Goal: Information Seeking & Learning: Check status

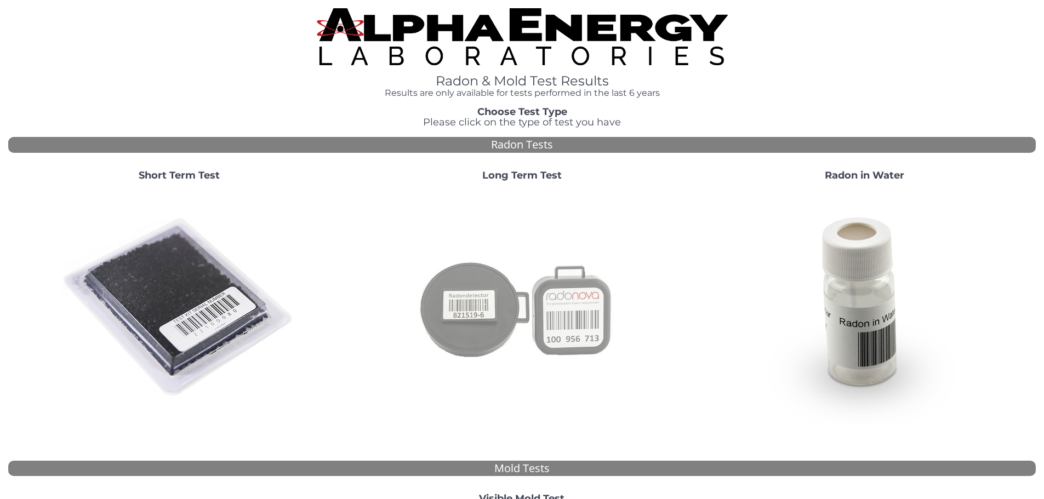
scroll to position [301, 0]
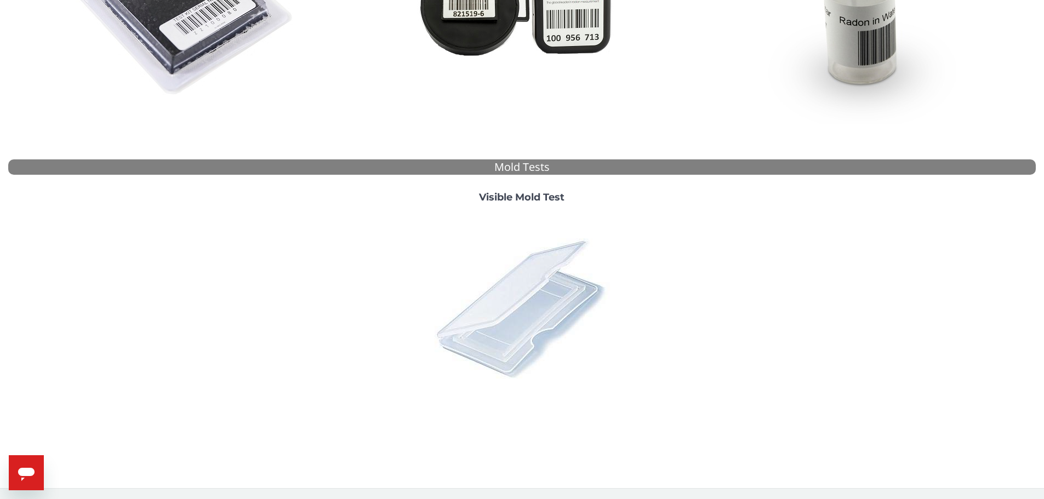
click at [532, 265] on img at bounding box center [522, 308] width 192 height 192
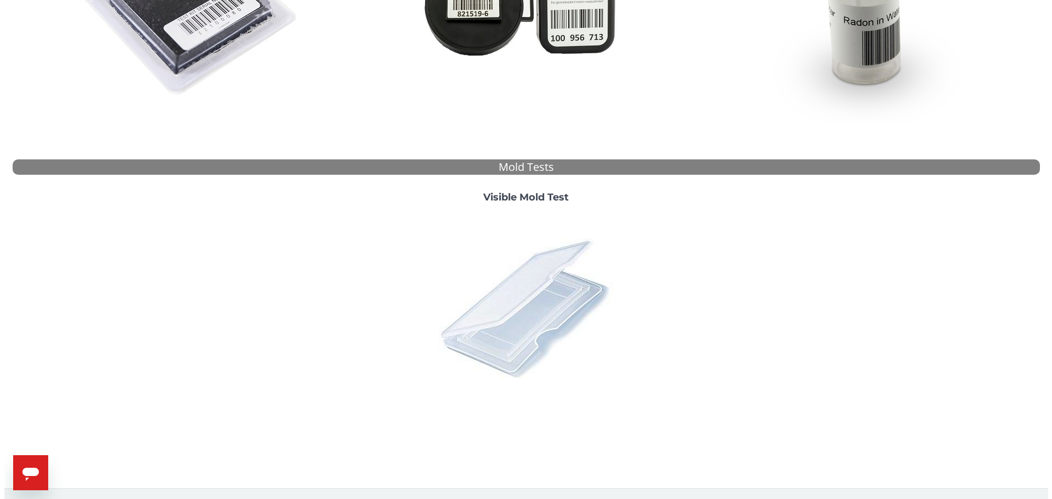
scroll to position [0, 0]
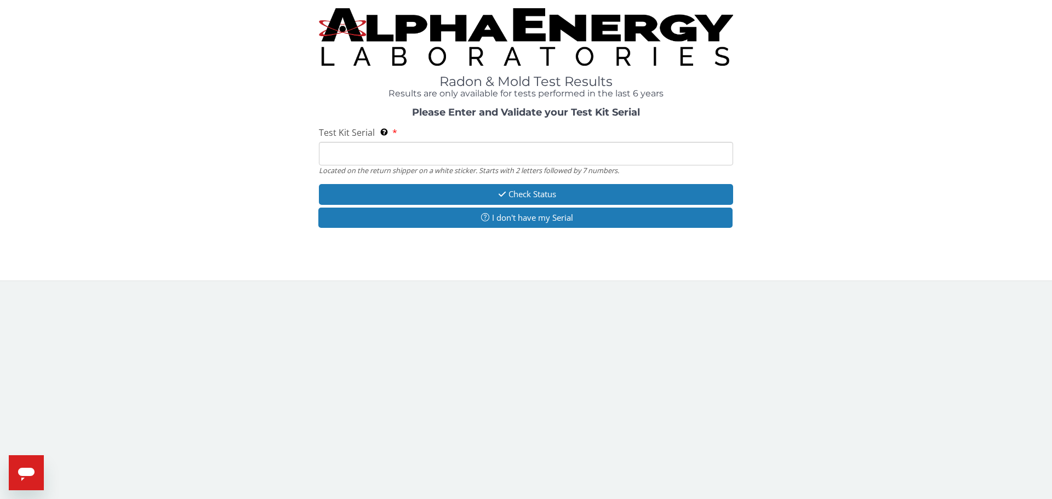
click at [525, 144] on input "Test Kit Serial Located on the return shipper on a white sticker. Starts with 2…" at bounding box center [526, 154] width 414 height 24
type input "ML170700"
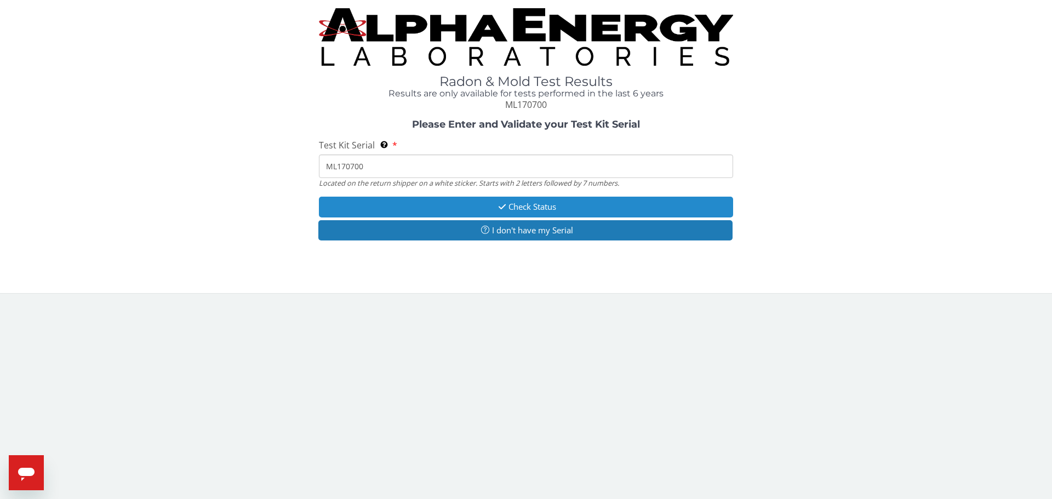
click at [395, 201] on button "Check Status" at bounding box center [526, 207] width 414 height 20
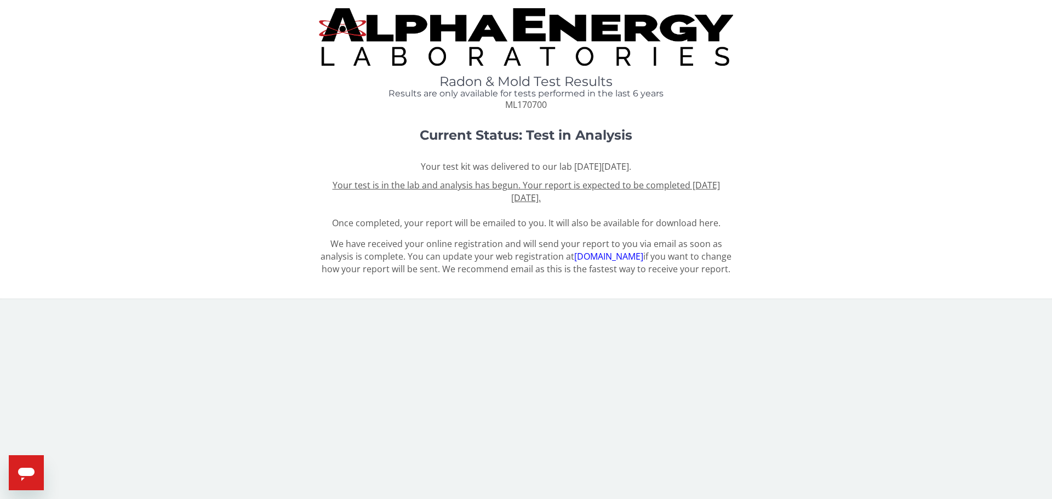
click at [547, 199] on u "Your test is in the lab and analysis has begun. Your report is expected to be c…" at bounding box center [526, 191] width 387 height 25
click at [532, 194] on u "Your test is in the lab and analysis has begun. Your report is expected to be c…" at bounding box center [526, 191] width 387 height 25
click at [603, 256] on link "[DOMAIN_NAME]" at bounding box center [608, 256] width 69 height 12
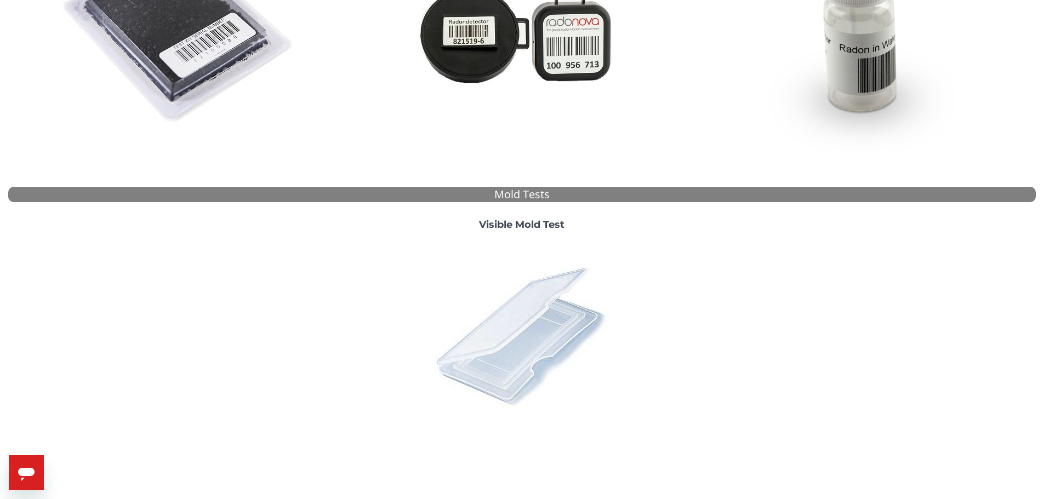
click at [512, 334] on img at bounding box center [522, 335] width 192 height 192
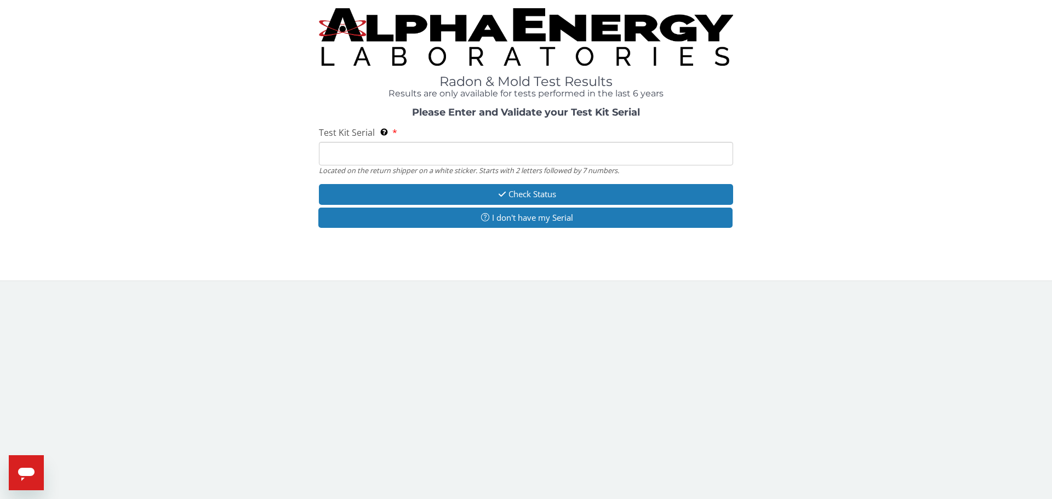
click at [396, 149] on input "Test Kit Serial Located on the return shipper on a white sticker. Starts with 2…" at bounding box center [526, 154] width 414 height 24
type input "ML170700"
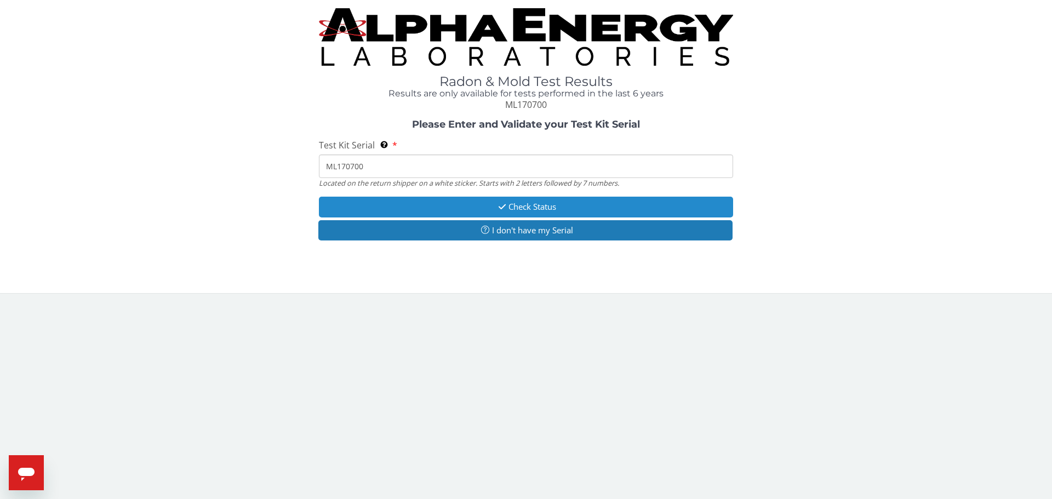
click at [488, 210] on button "Check Status" at bounding box center [526, 207] width 414 height 20
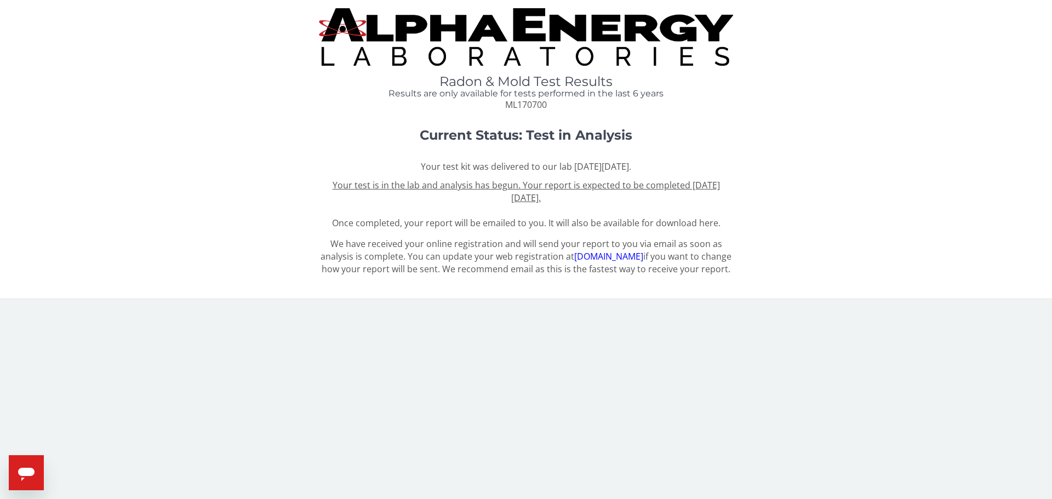
click at [599, 260] on link "[DOMAIN_NAME]" at bounding box center [608, 256] width 69 height 12
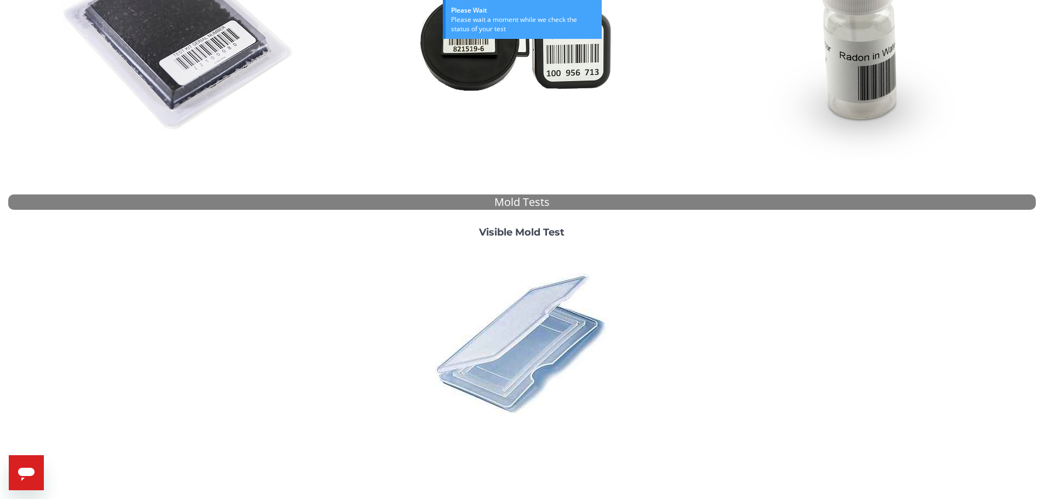
scroll to position [301, 0]
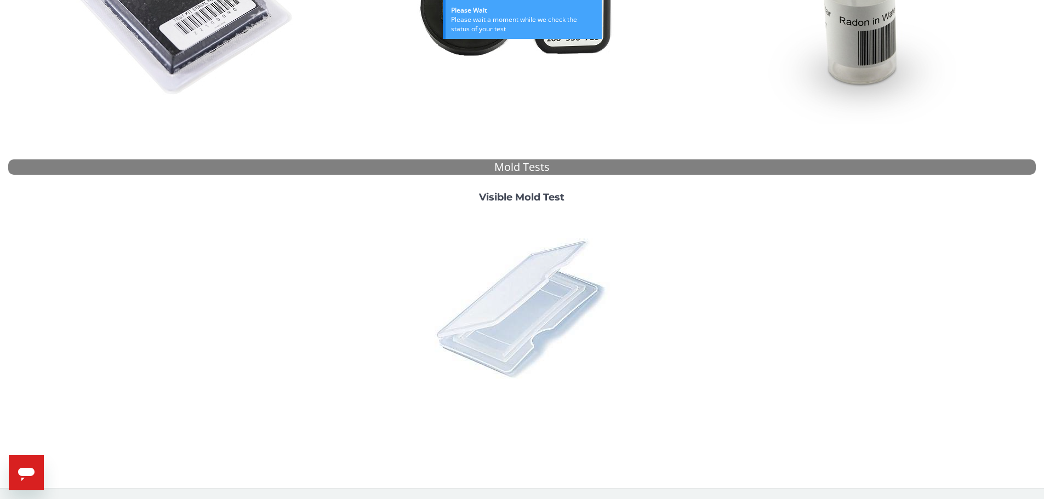
click at [570, 329] on img at bounding box center [522, 308] width 192 height 192
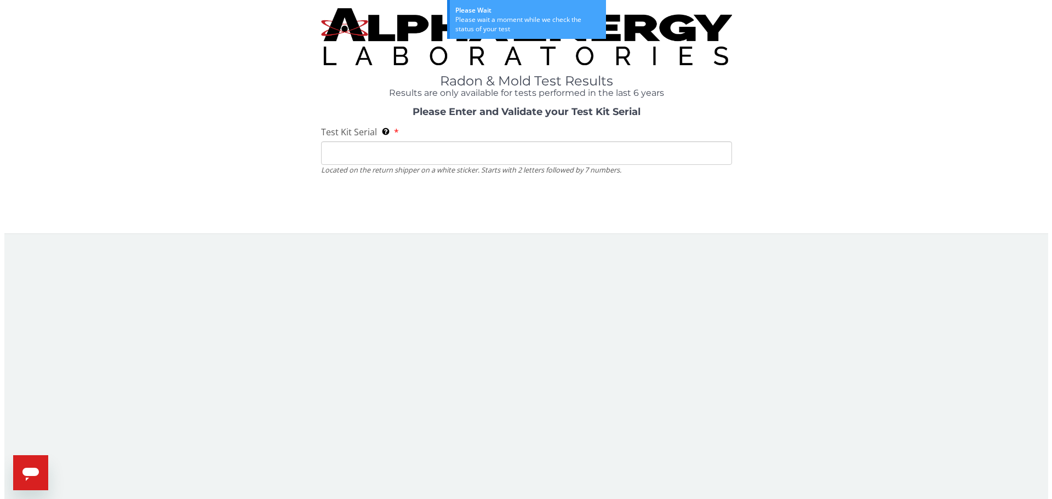
scroll to position [0, 0]
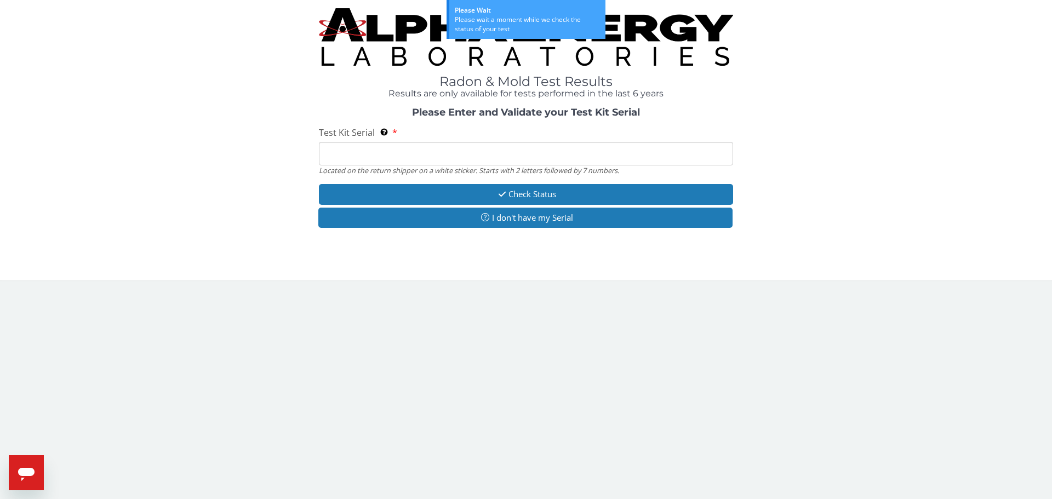
click at [351, 142] on input "Test Kit Serial Located on the return shipper on a white sticker. Starts with 2…" at bounding box center [526, 154] width 414 height 24
type input "ML170700"
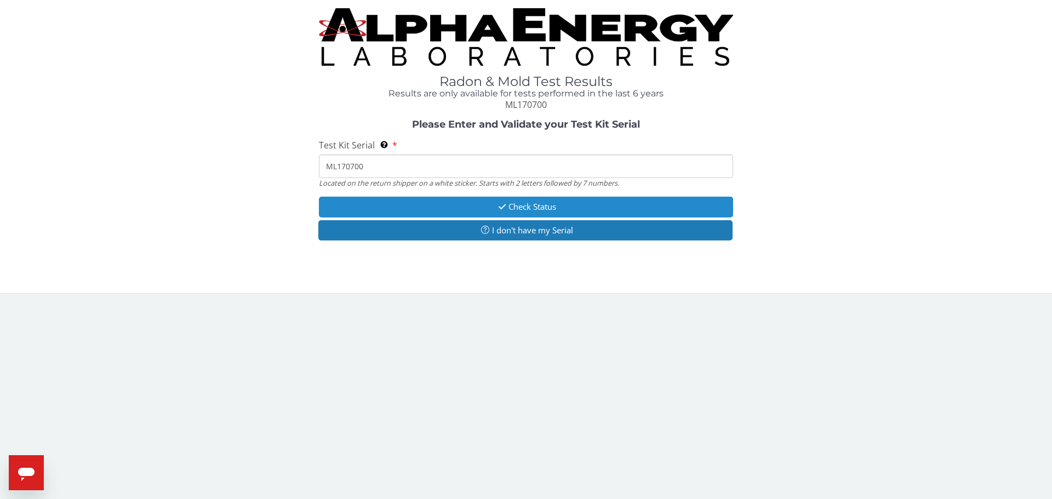
click at [427, 199] on button "Check Status" at bounding box center [526, 207] width 414 height 20
